Goal: Transaction & Acquisition: Download file/media

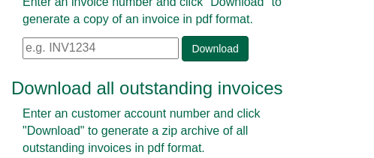
scroll to position [212, 0]
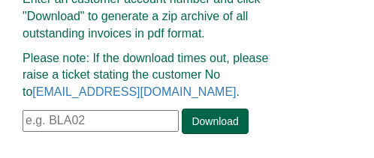
click at [71, 120] on input "text" at bounding box center [101, 121] width 156 height 22
paste input "MDH01"
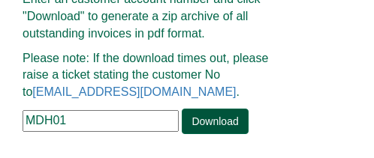
type input "MDH01"
click at [215, 124] on link "Download" at bounding box center [215, 122] width 66 height 26
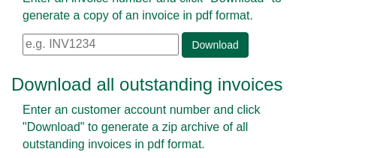
scroll to position [75, 0]
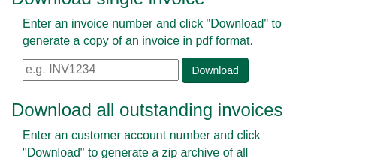
click at [80, 70] on input "text" at bounding box center [101, 70] width 156 height 22
paste input "INV1379559"
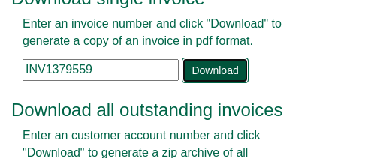
click at [206, 70] on link "Download" at bounding box center [215, 71] width 66 height 26
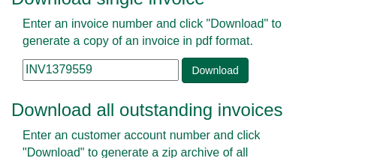
click at [65, 70] on input "INV1379559" at bounding box center [101, 70] width 156 height 22
click at [78, 65] on input "INV1379559" at bounding box center [101, 70] width 156 height 22
paste input "84692"
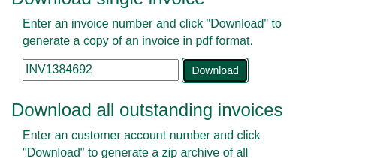
click at [206, 65] on link "Download" at bounding box center [215, 71] width 66 height 26
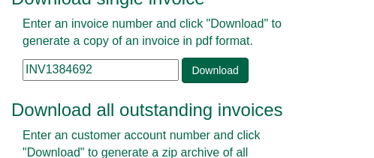
drag, startPoint x: 98, startPoint y: 67, endPoint x: -28, endPoint y: 69, distance: 125.4
click at [0, 69] on html "Invoice tools Download single invoice Enter an invoice number and click "Downlo…" at bounding box center [187, 110] width 374 height 370
paste input "863"
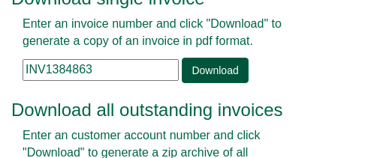
type input "INV1384863"
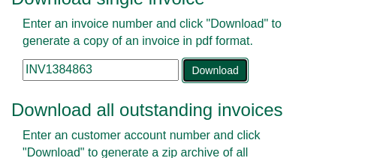
click at [186, 72] on link "Download" at bounding box center [215, 71] width 66 height 26
